Goal: Task Accomplishment & Management: Manage account settings

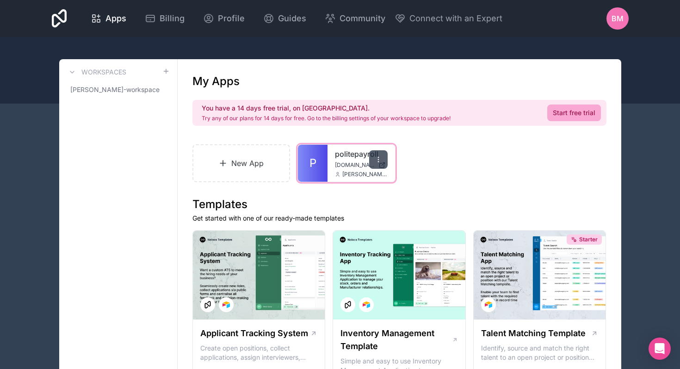
click at [377, 162] on icon at bounding box center [378, 159] width 7 height 7
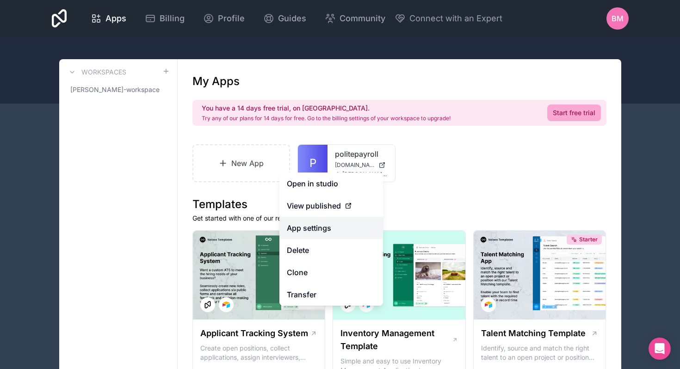
click at [355, 237] on link "App settings" at bounding box center [331, 228] width 104 height 22
